Goal: Information Seeking & Learning: Learn about a topic

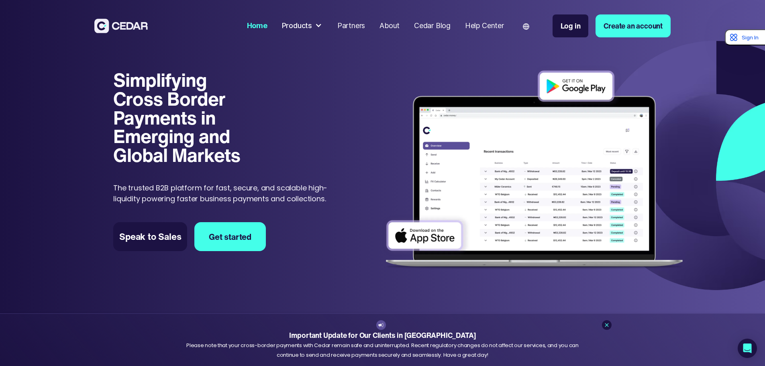
click at [312, 29] on div "Products" at bounding box center [297, 25] width 30 height 11
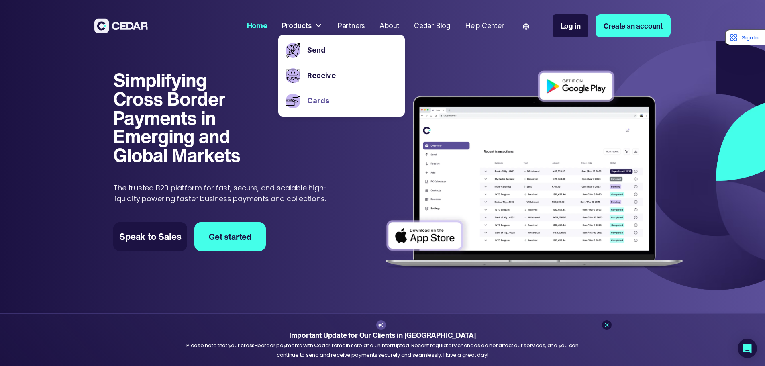
click at [354, 99] on link "Cards" at bounding box center [352, 101] width 90 height 11
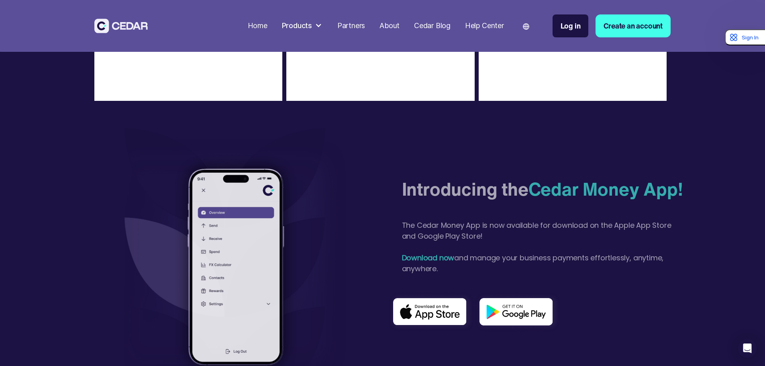
scroll to position [1929, 0]
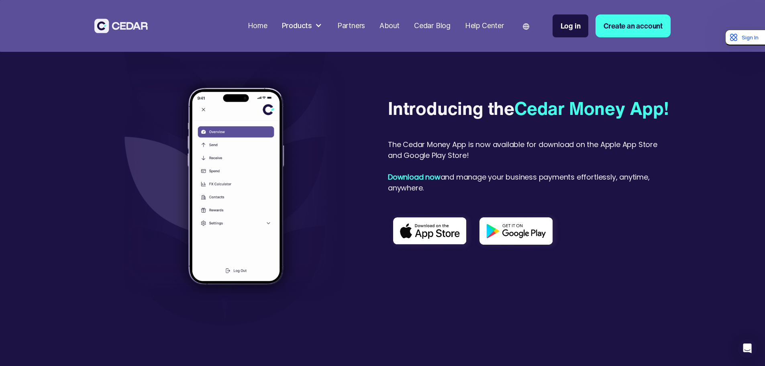
scroll to position [1808, 0]
click at [365, 25] on div "Partners" at bounding box center [352, 25] width 28 height 11
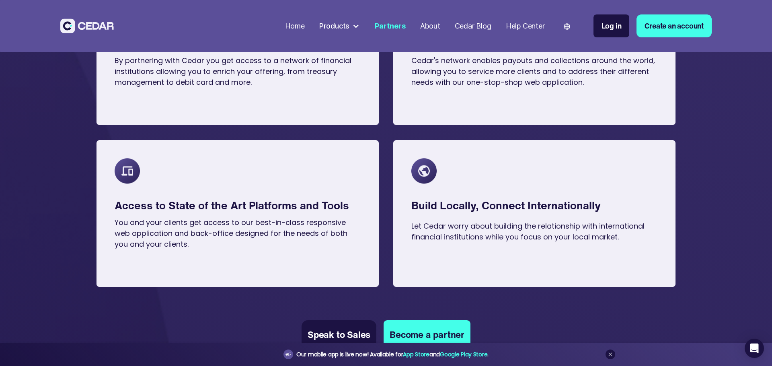
scroll to position [723, 0]
